Goal: Task Accomplishment & Management: Manage account settings

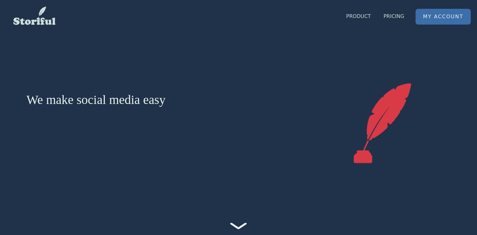
click at [442, 16] on link "My Account" at bounding box center [443, 16] width 55 height 15
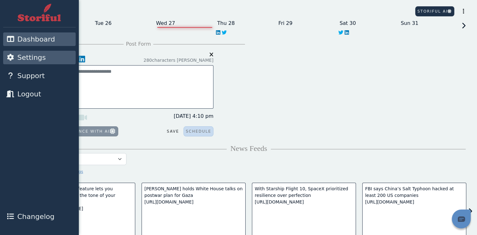
click at [14, 56] on icon at bounding box center [10, 57] width 8 height 7
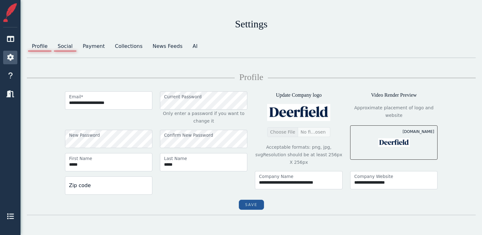
click at [62, 45] on link "Social" at bounding box center [65, 46] width 25 height 13
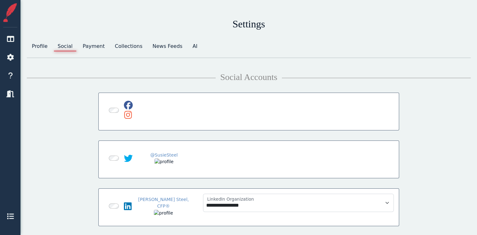
click at [42, 121] on div "**********" at bounding box center [249, 184] width 452 height 192
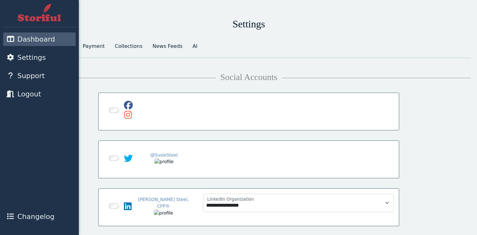
click at [26, 44] on span "Dashboard" at bounding box center [56, 39] width 79 height 10
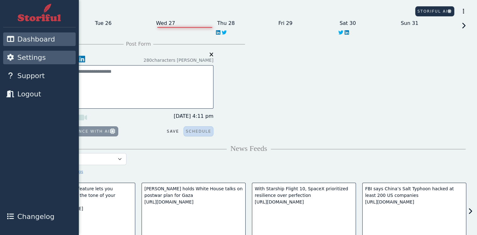
click at [25, 60] on span "Settings" at bounding box center [56, 57] width 79 height 10
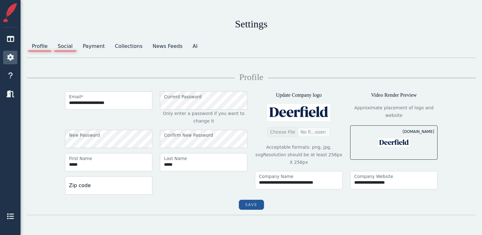
click at [61, 44] on link "Social" at bounding box center [65, 46] width 25 height 13
